Goal: Task Accomplishment & Management: Manage account settings

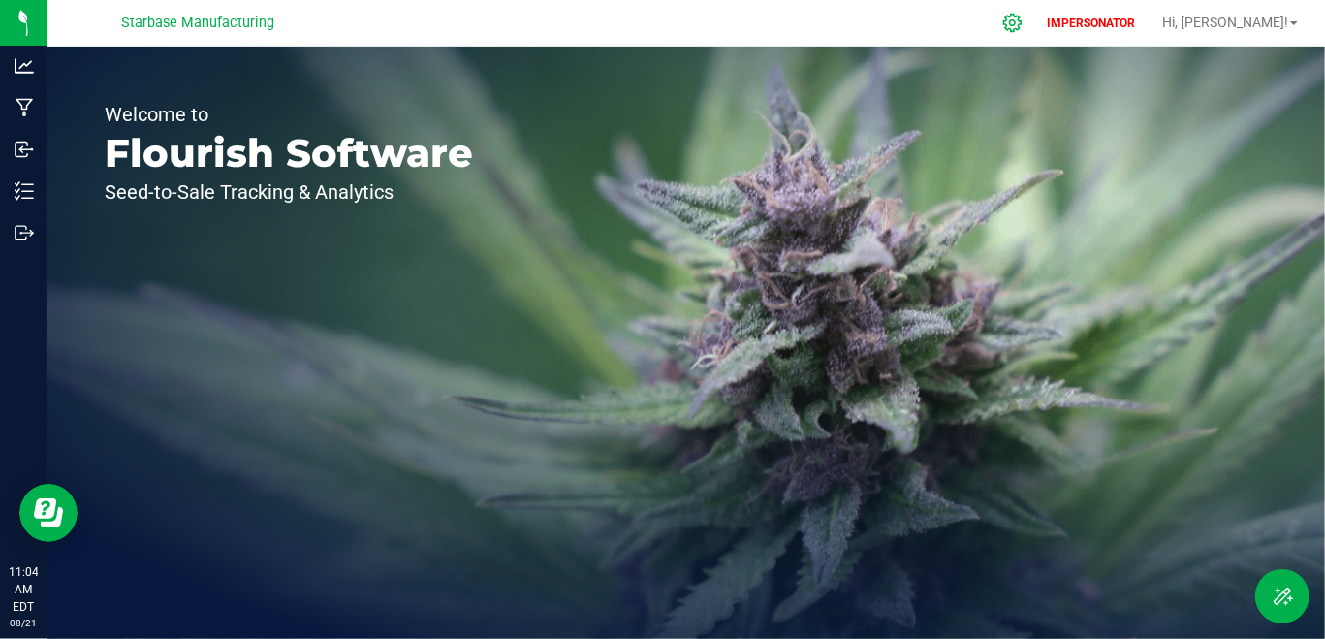
click at [1037, 36] on div at bounding box center [1013, 23] width 48 height 42
click at [1023, 23] on icon at bounding box center [1012, 23] width 20 height 20
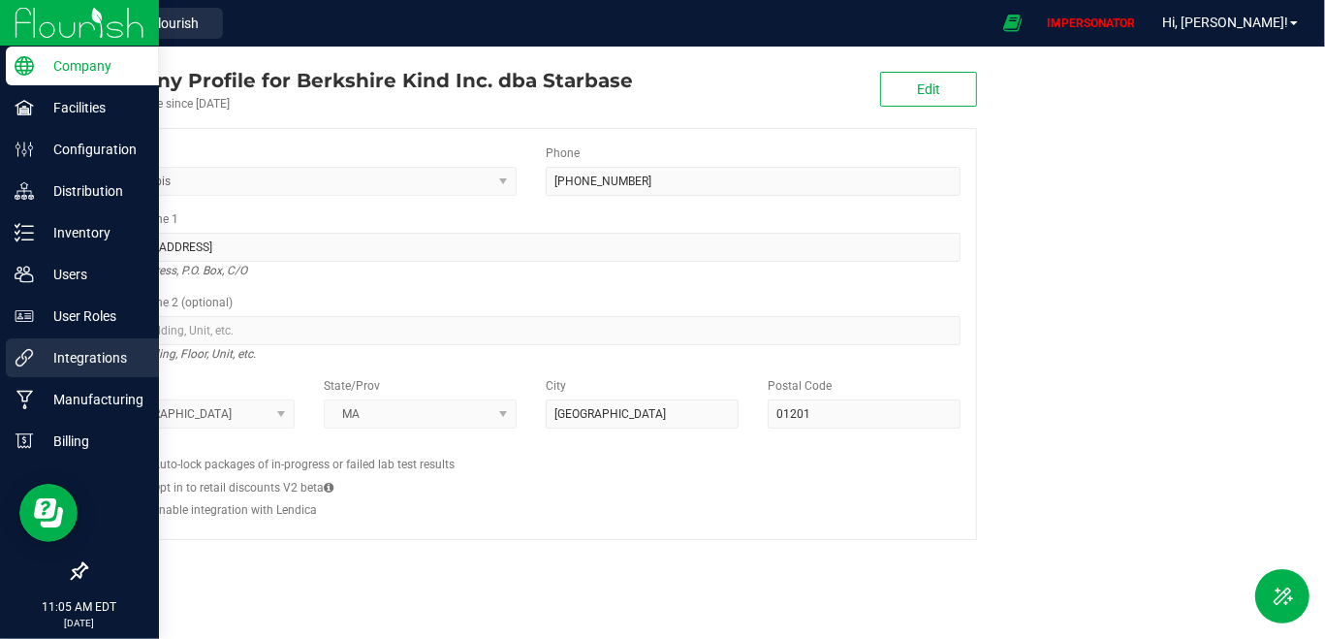
click at [68, 346] on p "Integrations" at bounding box center [92, 357] width 116 height 23
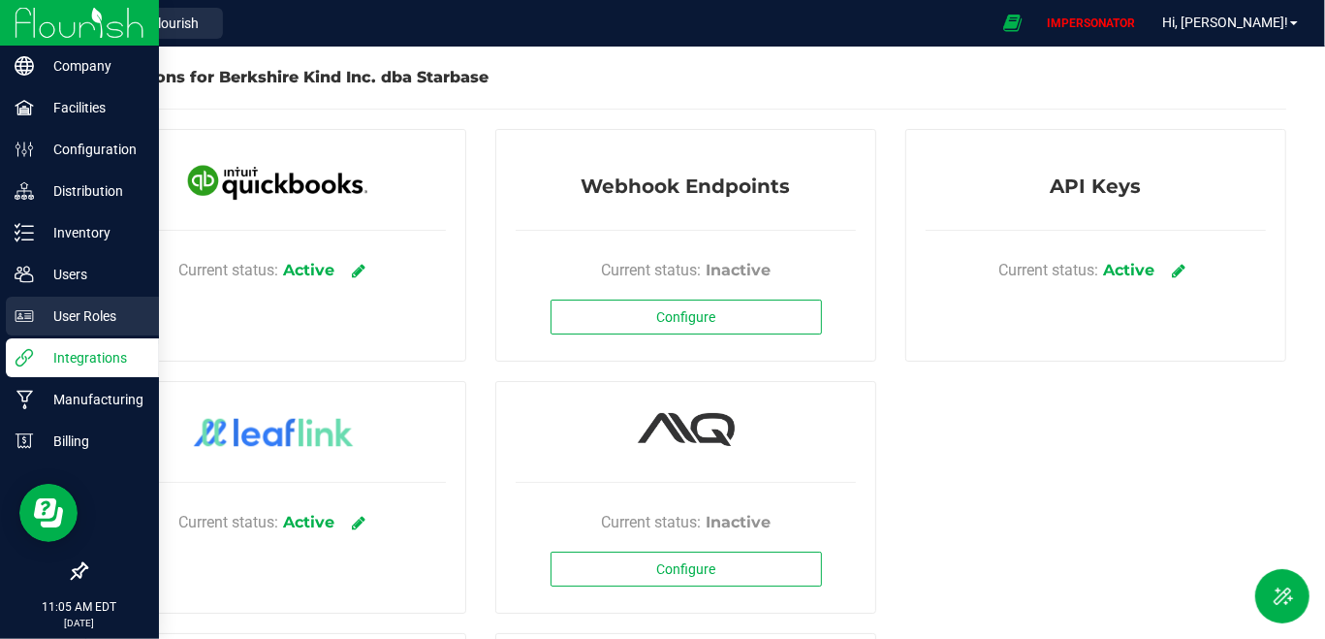
click at [81, 330] on div "User Roles" at bounding box center [82, 316] width 153 height 39
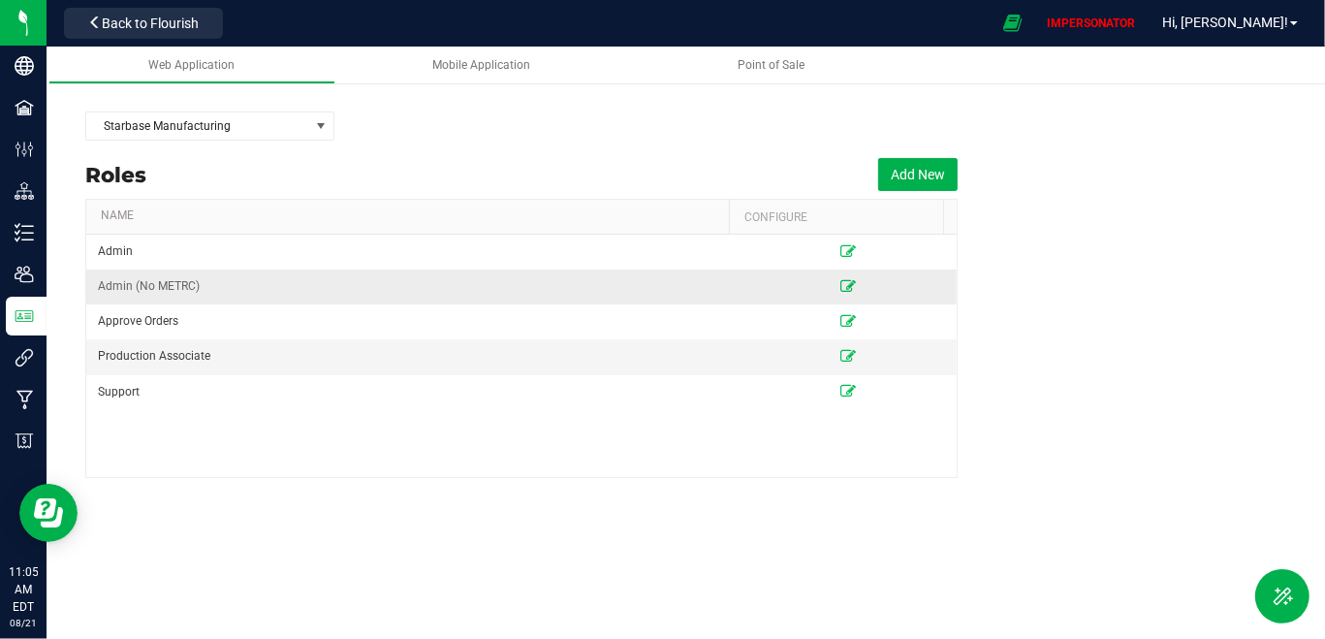
click at [840, 282] on icon at bounding box center [848, 286] width 16 height 12
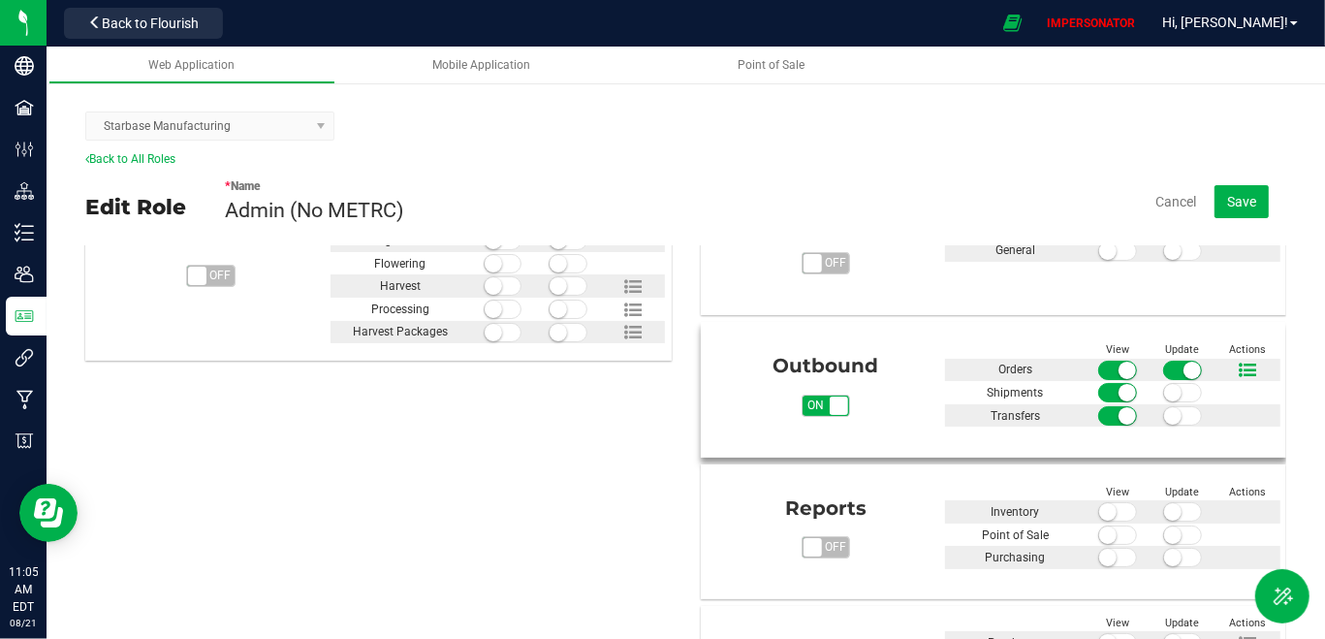
click at [1239, 368] on icon at bounding box center [1247, 370] width 17 height 17
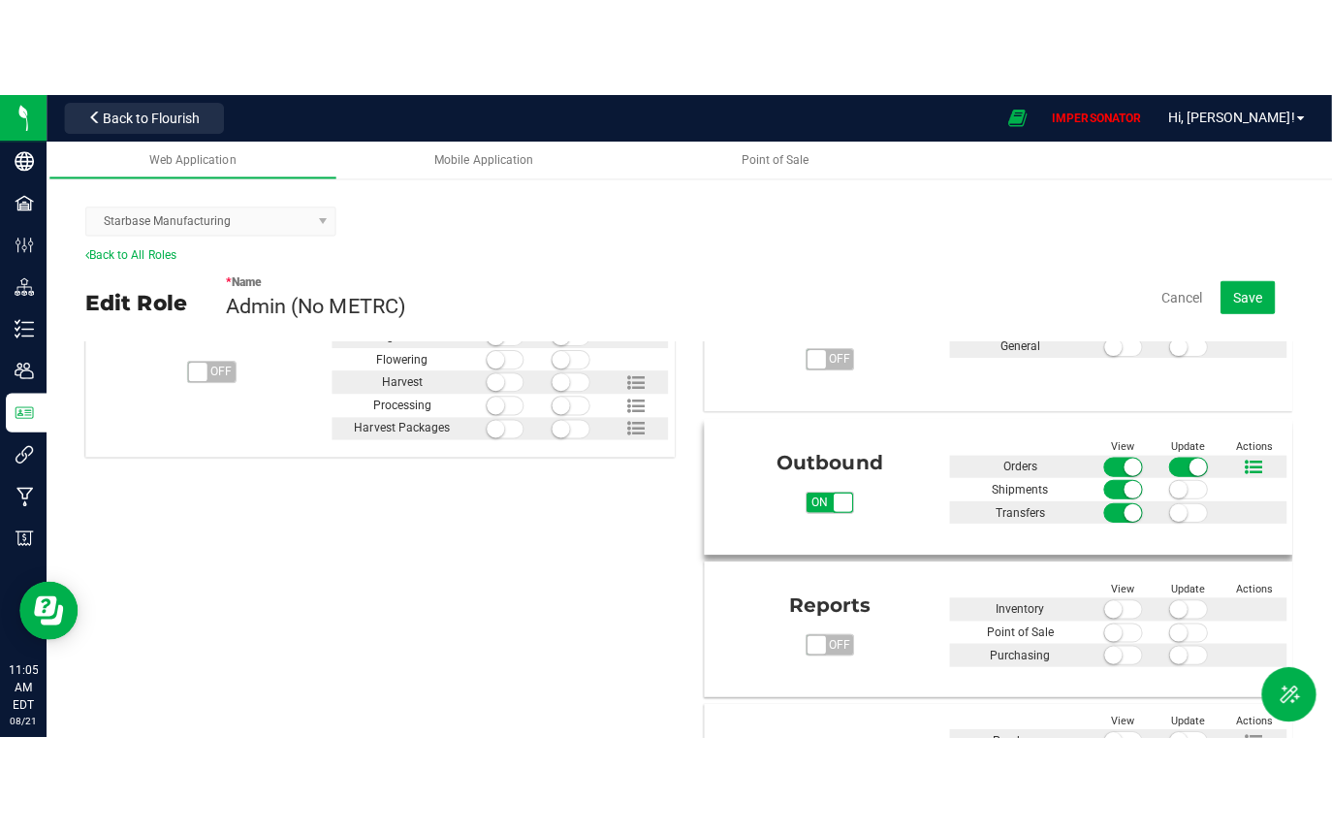
scroll to position [594, 0]
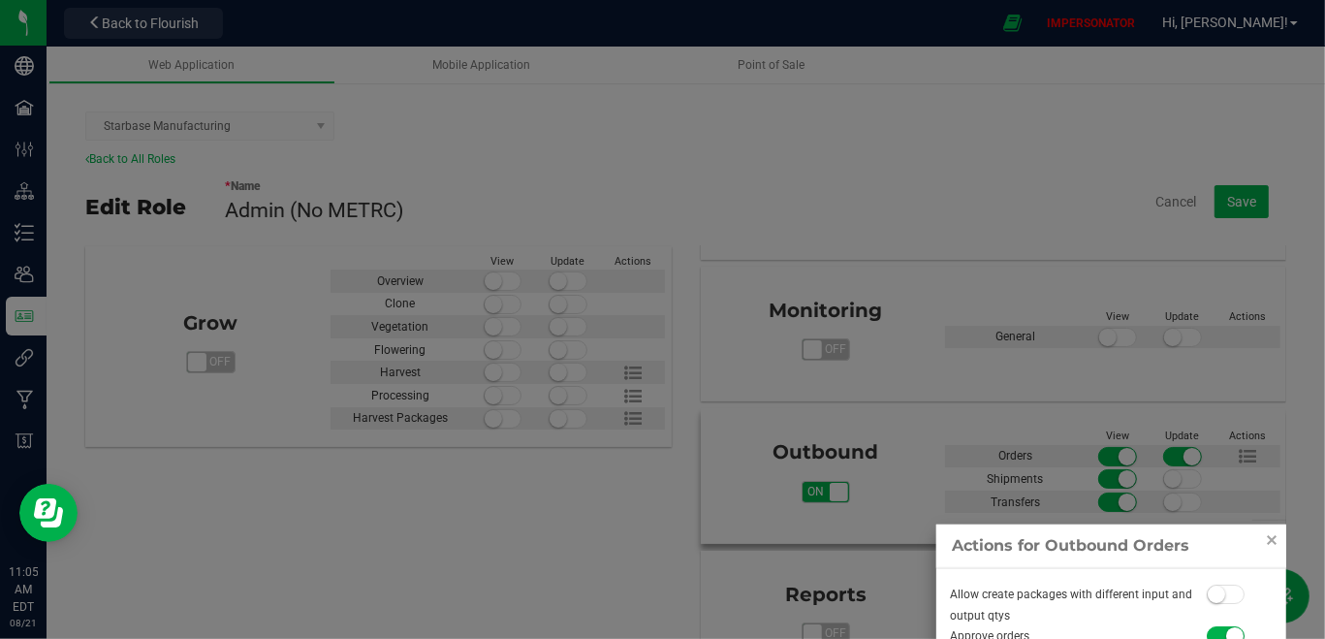
drag, startPoint x: 1320, startPoint y: 378, endPoint x: 1319, endPoint y: 453, distance: 74.6
click at [1311, 449] on div at bounding box center [662, 319] width 1325 height 639
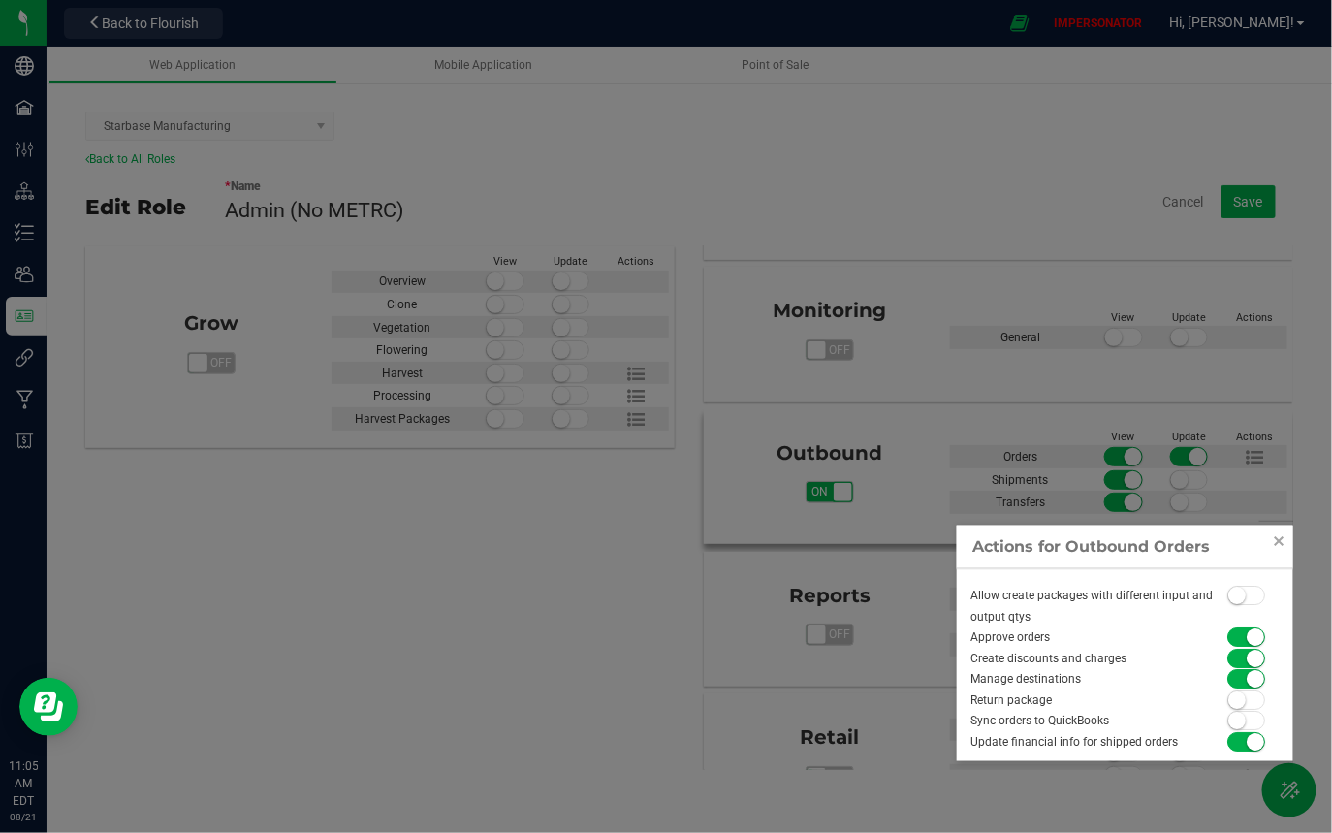
drag, startPoint x: 1287, startPoint y: 595, endPoint x: 1273, endPoint y: 653, distance: 59.9
click at [1270, 533] on link "Close" at bounding box center [1278, 540] width 23 height 23
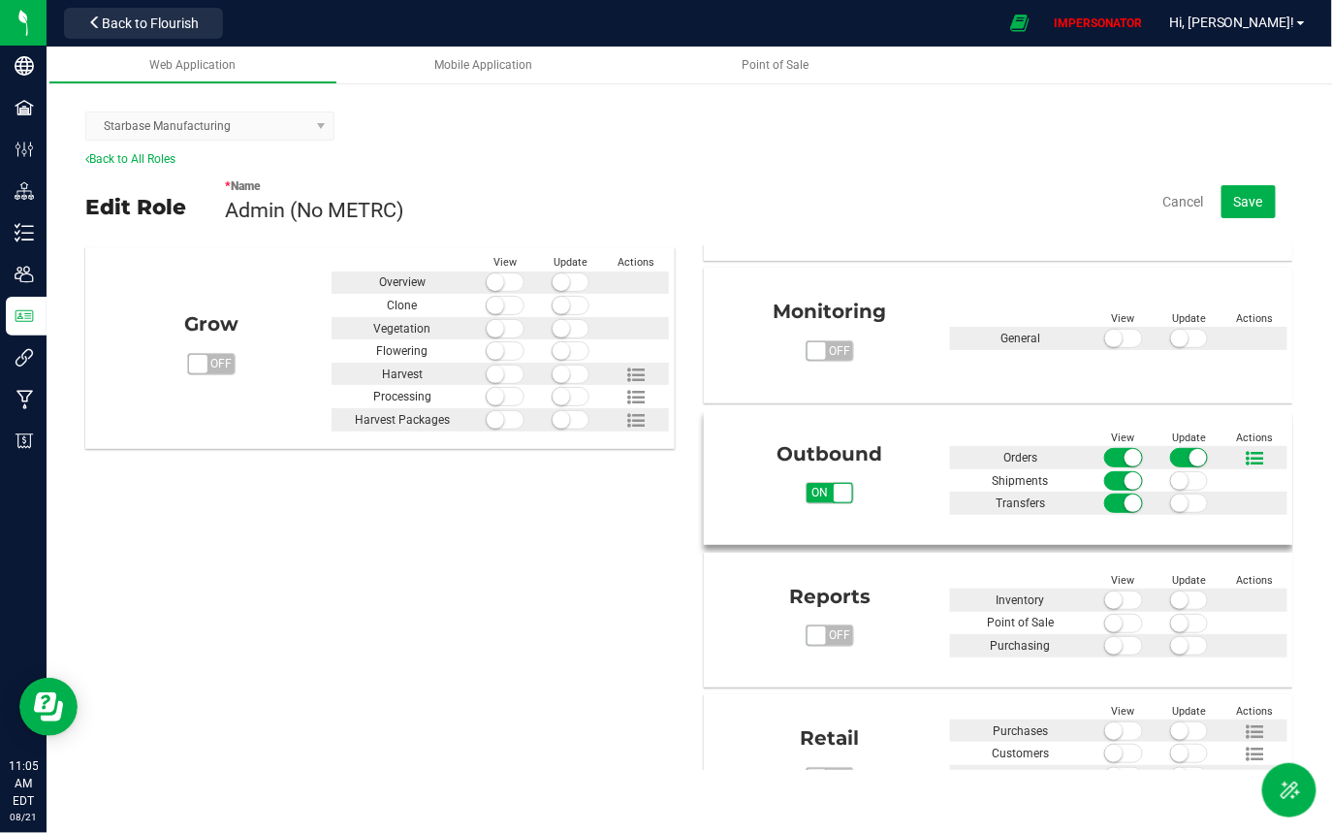
click at [1250, 450] on icon at bounding box center [1254, 458] width 17 height 17
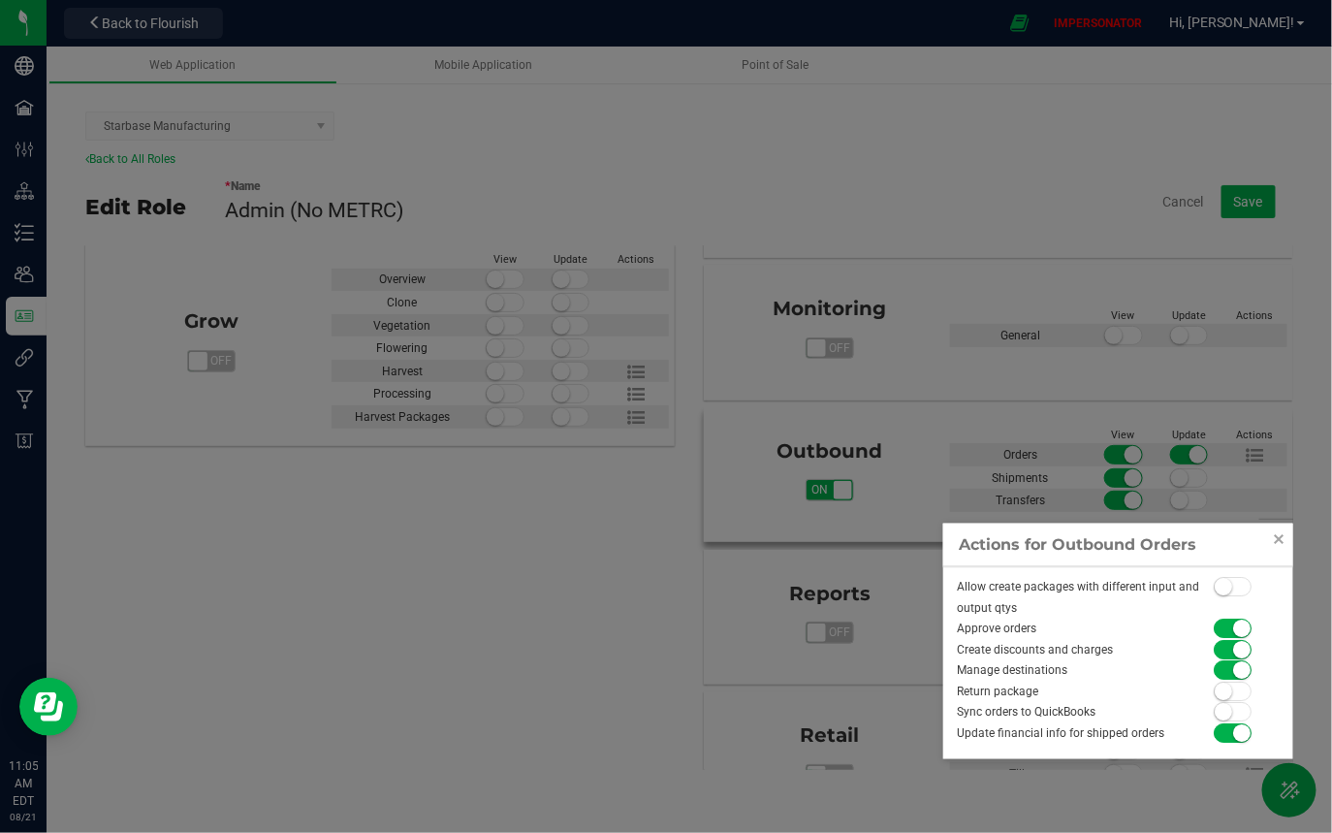
scroll to position [0, 0]
click at [1280, 539] on link "Close" at bounding box center [1278, 538] width 23 height 23
